Goal: Find specific page/section: Find specific page/section

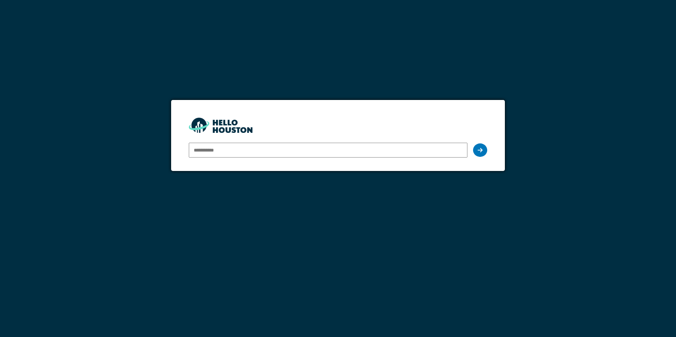
click at [237, 152] on input "email" at bounding box center [328, 150] width 278 height 15
type input "**********"
click at [482, 148] on icon at bounding box center [480, 150] width 5 height 6
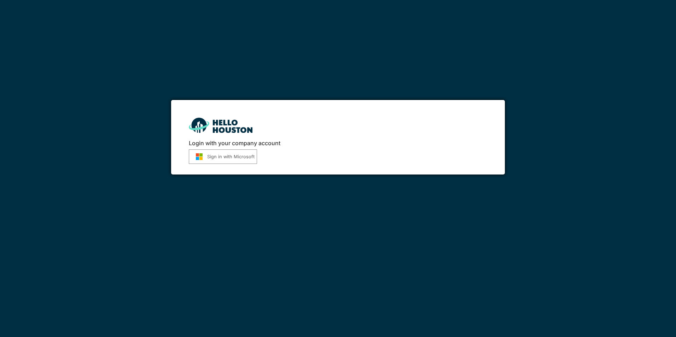
click at [214, 157] on button "Sign in with Microsoft" at bounding box center [223, 157] width 68 height 14
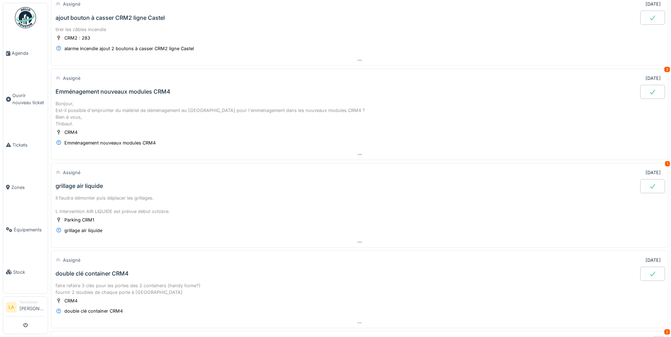
scroll to position [106, 0]
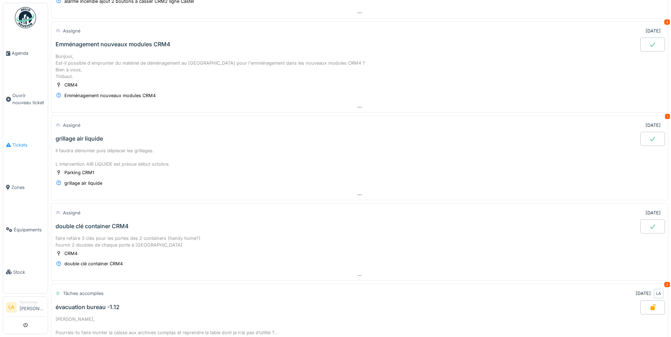
click at [19, 142] on span "Tickets" at bounding box center [28, 145] width 33 height 7
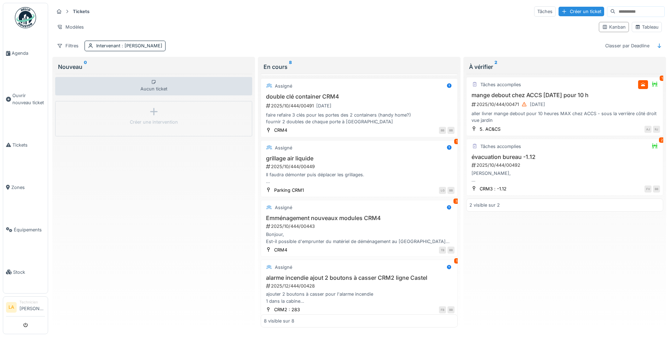
scroll to position [230, 0]
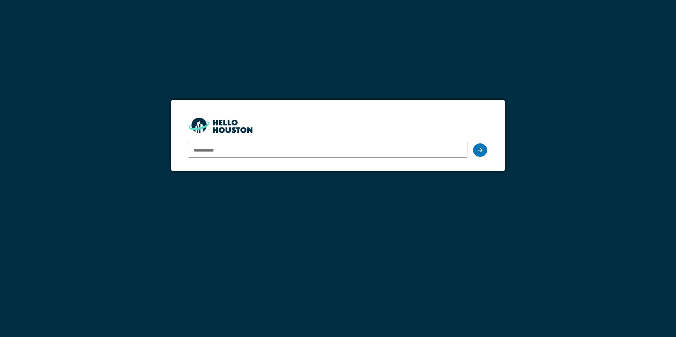
click at [255, 151] on input "email" at bounding box center [328, 150] width 278 height 15
type input "**********"
click at [478, 151] on icon at bounding box center [480, 150] width 5 height 6
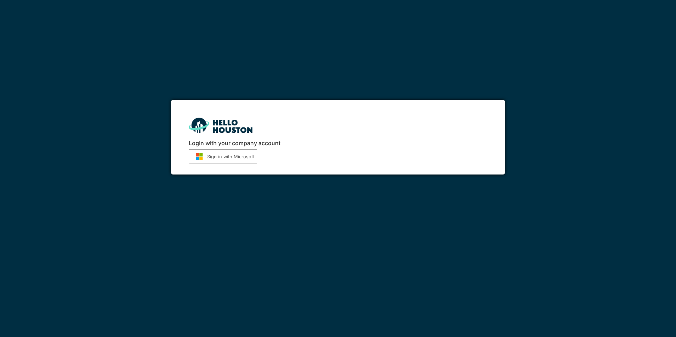
click at [234, 159] on button "Sign in with Microsoft" at bounding box center [223, 157] width 68 height 14
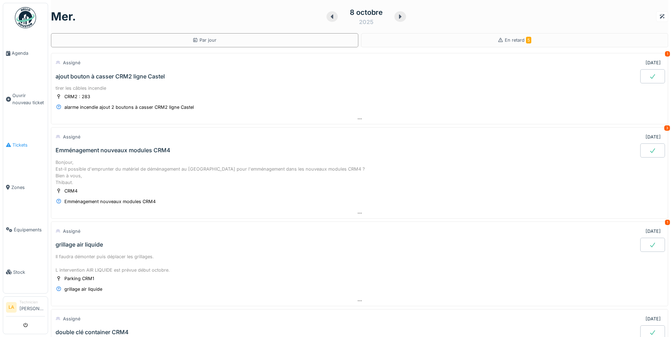
drag, startPoint x: 16, startPoint y: 140, endPoint x: 34, endPoint y: 138, distance: 17.5
click at [16, 142] on span "Tickets" at bounding box center [28, 145] width 33 height 7
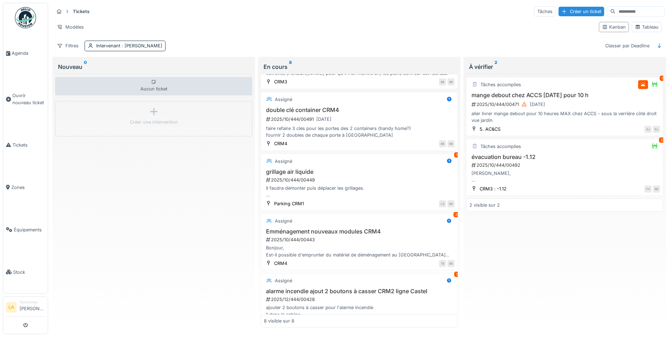
scroll to position [194, 0]
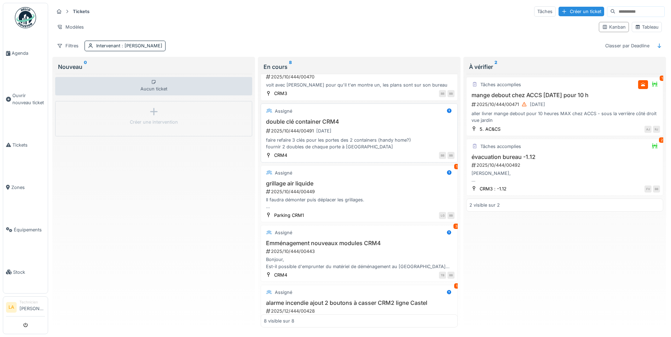
click at [304, 125] on div "double clé container CRM4 2025/10/444/00491 [DATE] faire refaire 3 clés pour le…" at bounding box center [359, 134] width 191 height 32
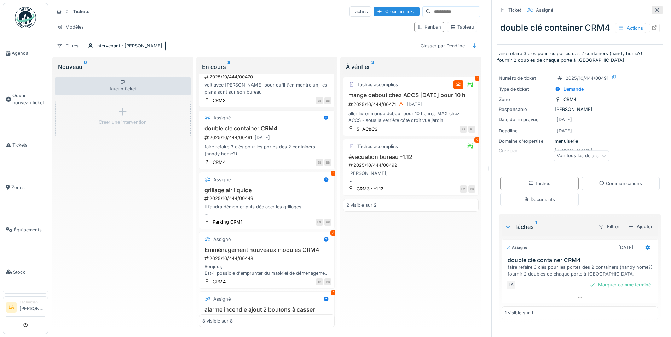
click at [655, 10] on icon at bounding box center [657, 10] width 4 height 4
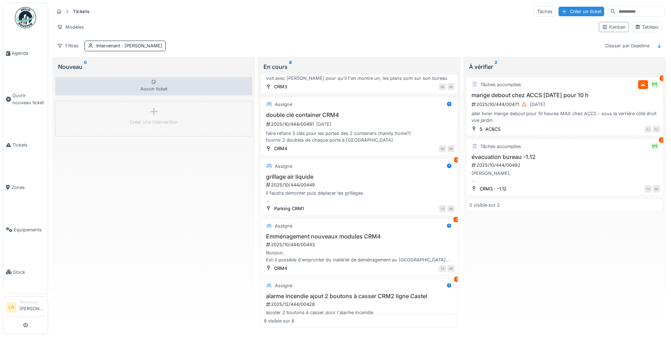
scroll to position [194, 0]
